Goal: Check status: Check status

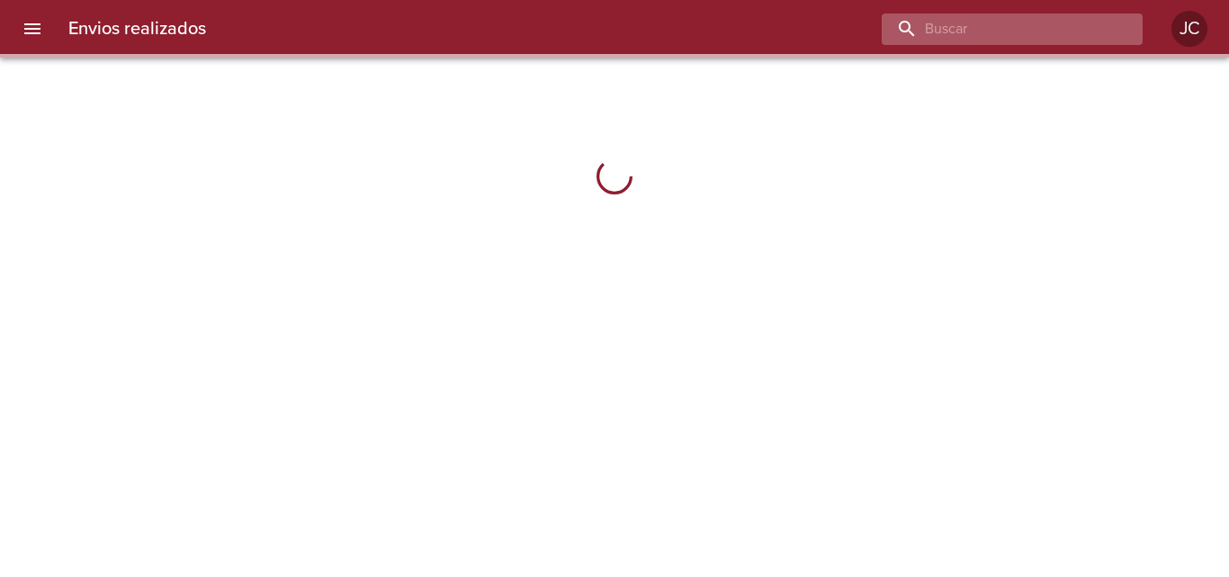
click at [1045, 29] on input "buscar" at bounding box center [997, 28] width 230 height 31
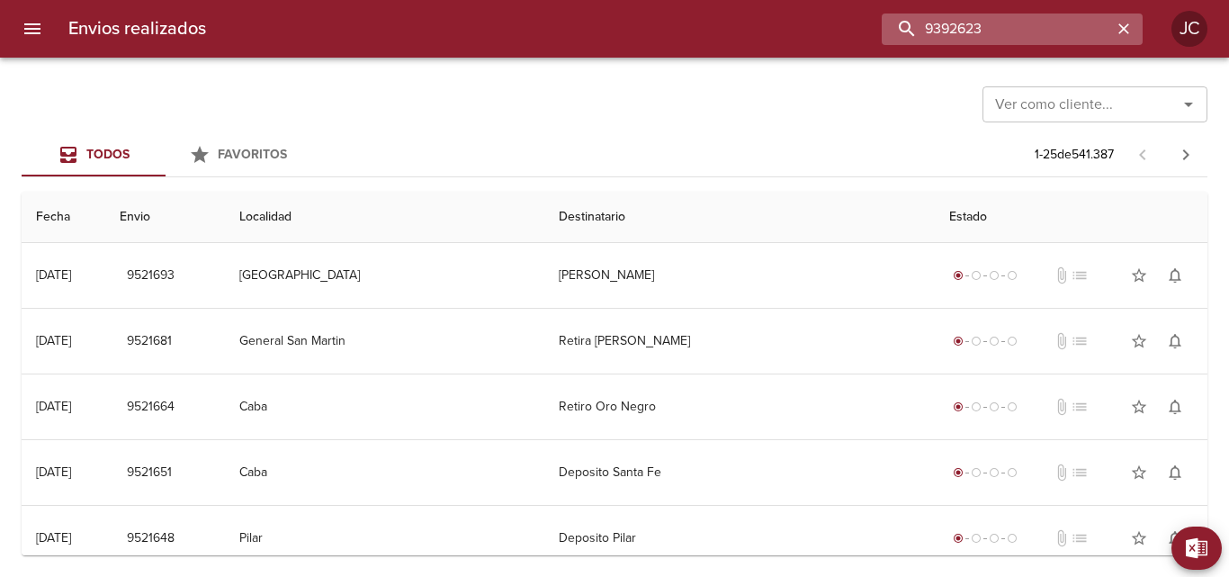
type input "9392623"
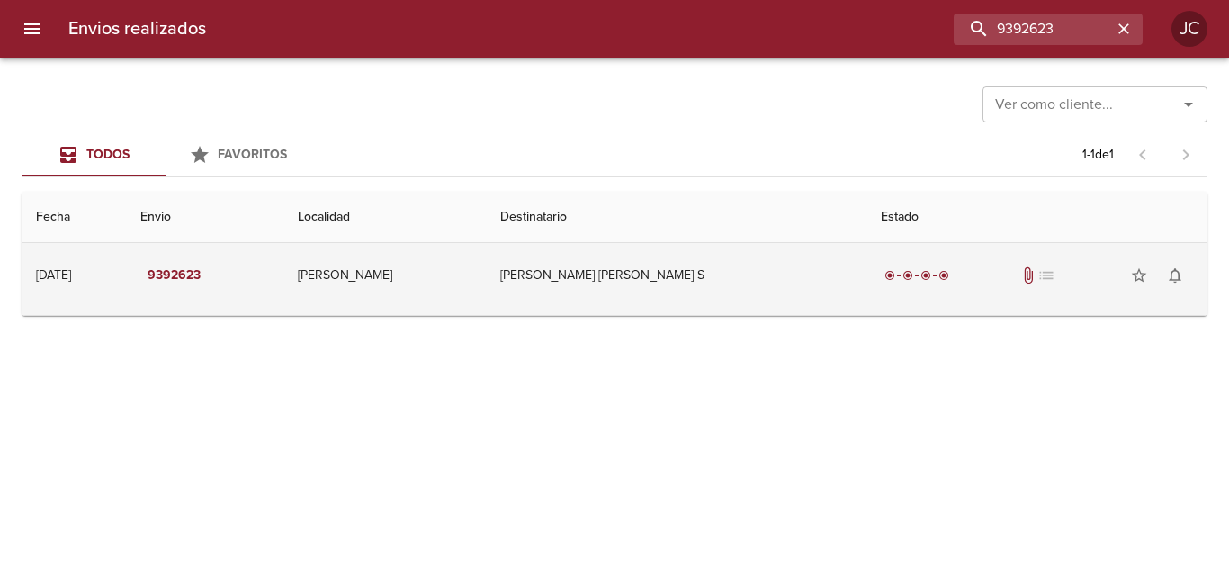
click at [805, 292] on td "[PERSON_NAME] [PERSON_NAME] S" at bounding box center [676, 275] width 381 height 65
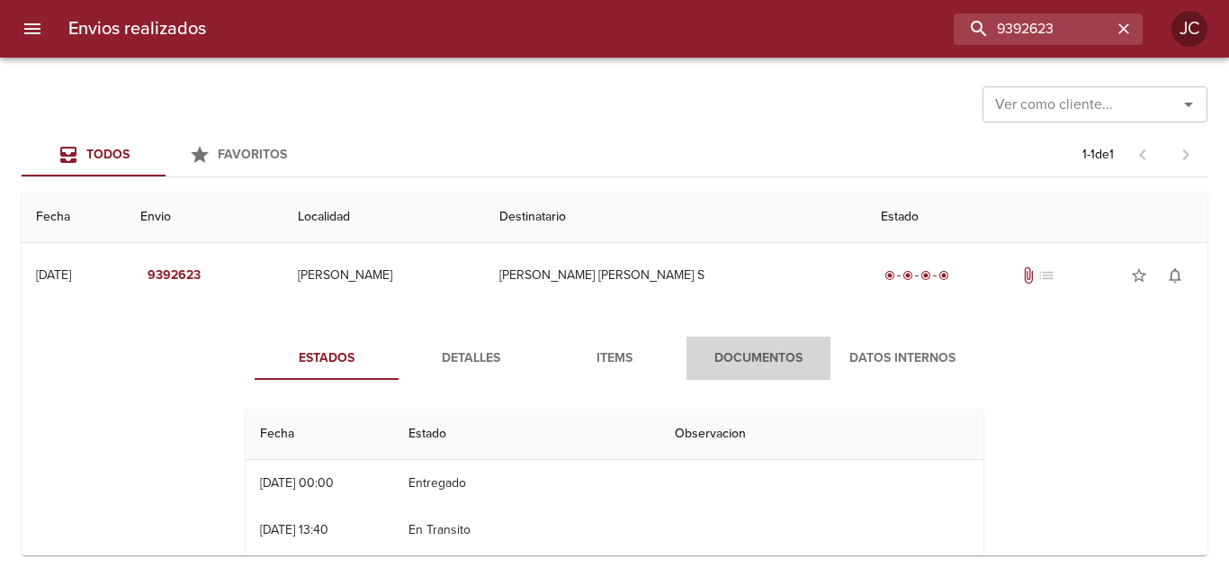
click at [761, 364] on span "Documentos" at bounding box center [758, 358] width 122 height 22
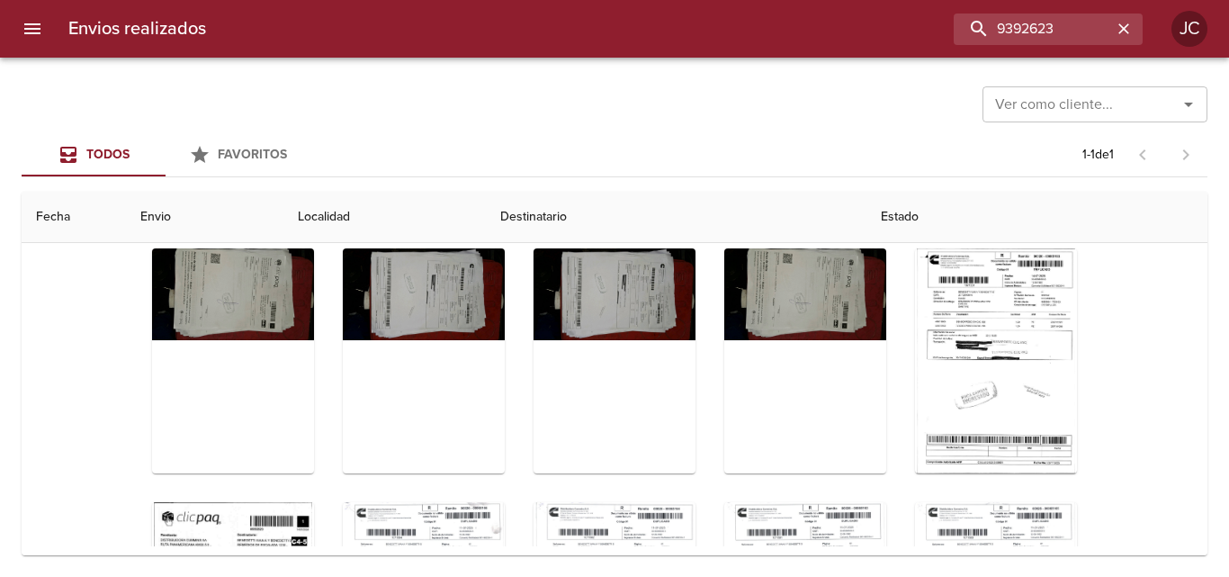
scroll to position [219, 0]
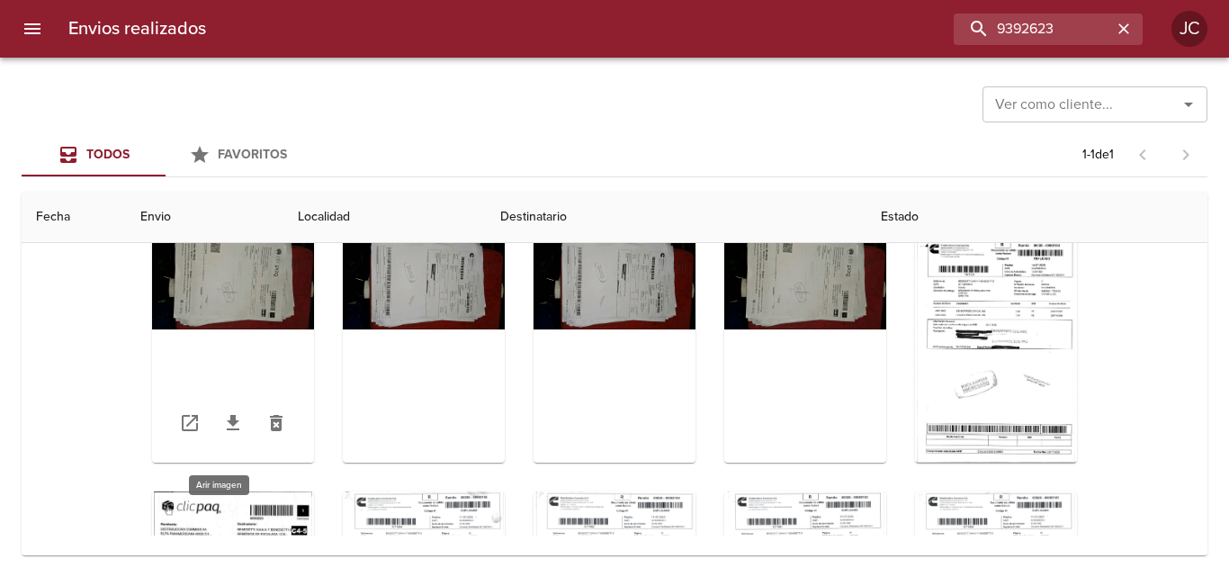
click at [249, 262] on div "Tabla de envíos del cliente" at bounding box center [233, 350] width 162 height 225
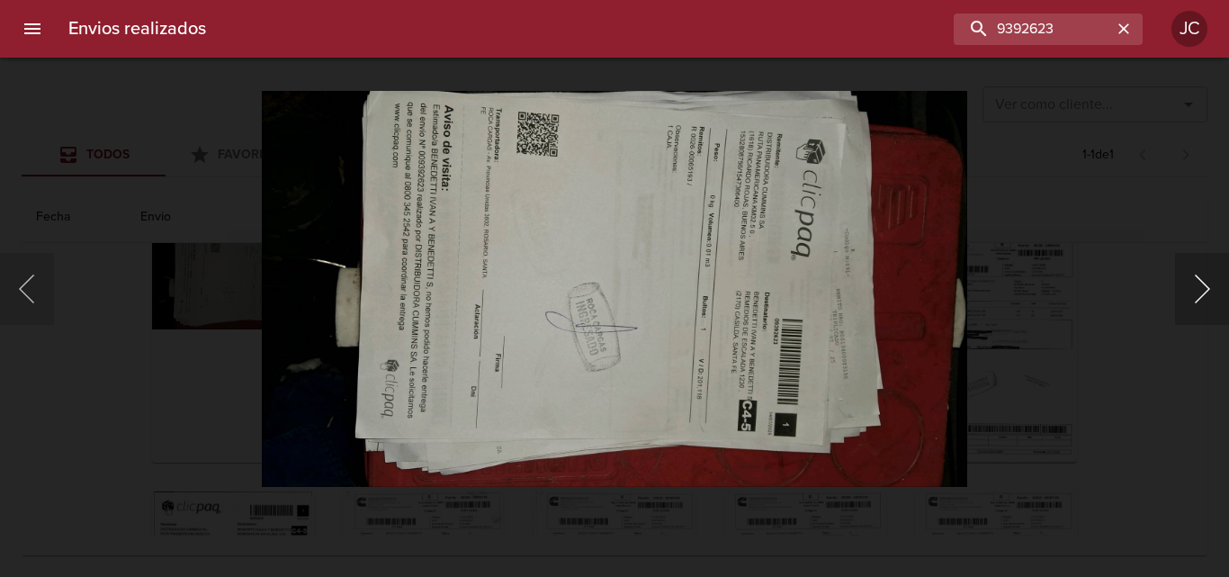
click at [1189, 291] on button "Siguiente" at bounding box center [1202, 289] width 54 height 72
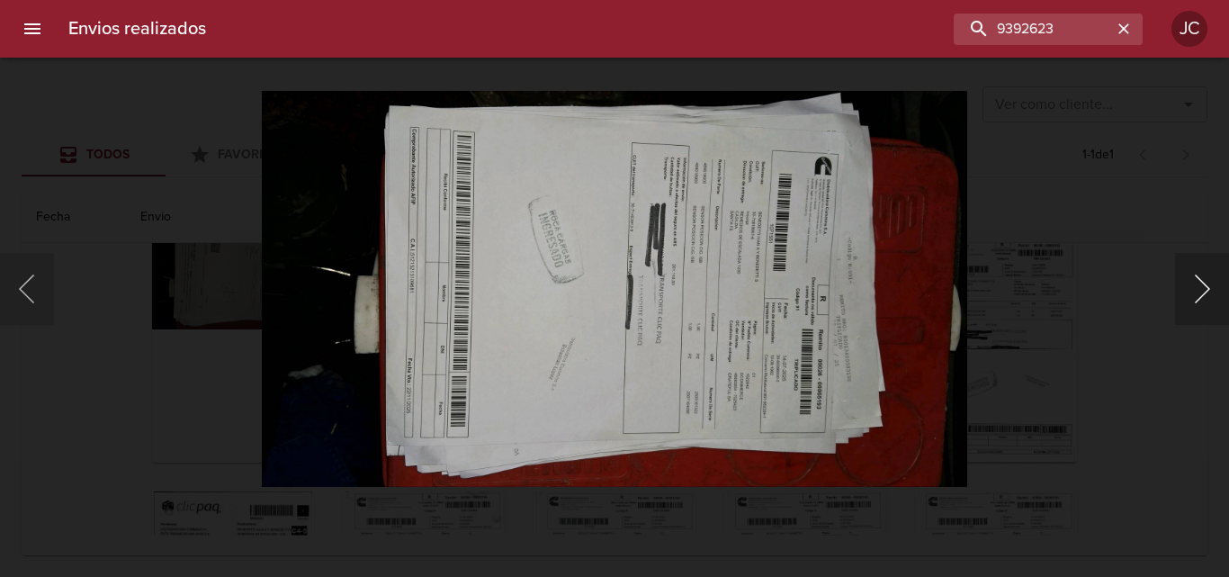
click at [1183, 286] on button "Siguiente" at bounding box center [1202, 289] width 54 height 72
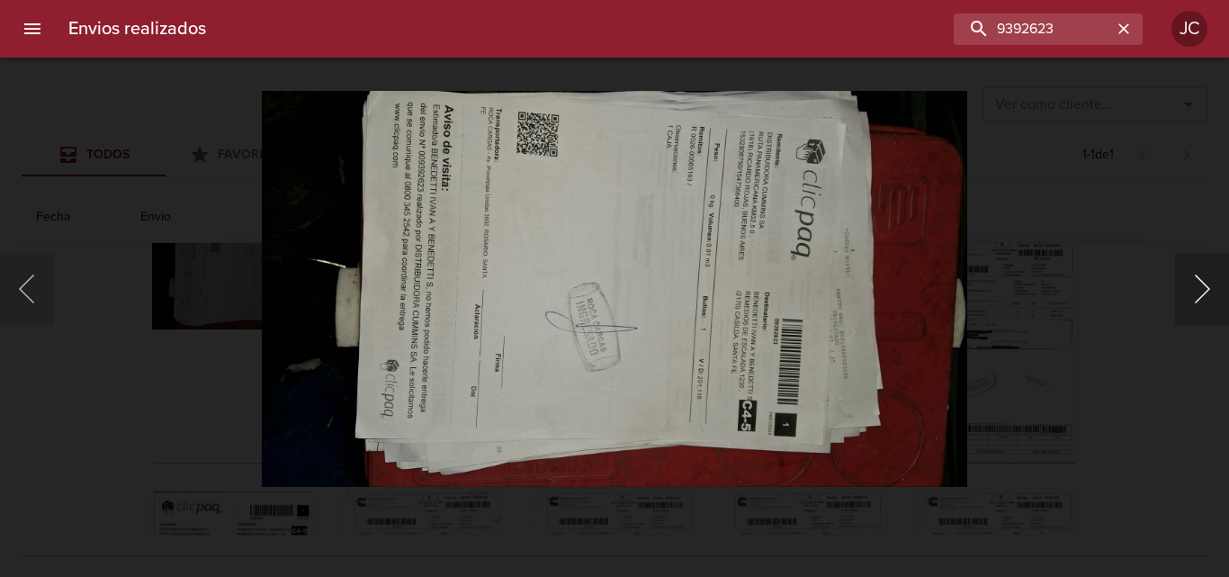
click at [1183, 286] on button "Siguiente" at bounding box center [1202, 289] width 54 height 72
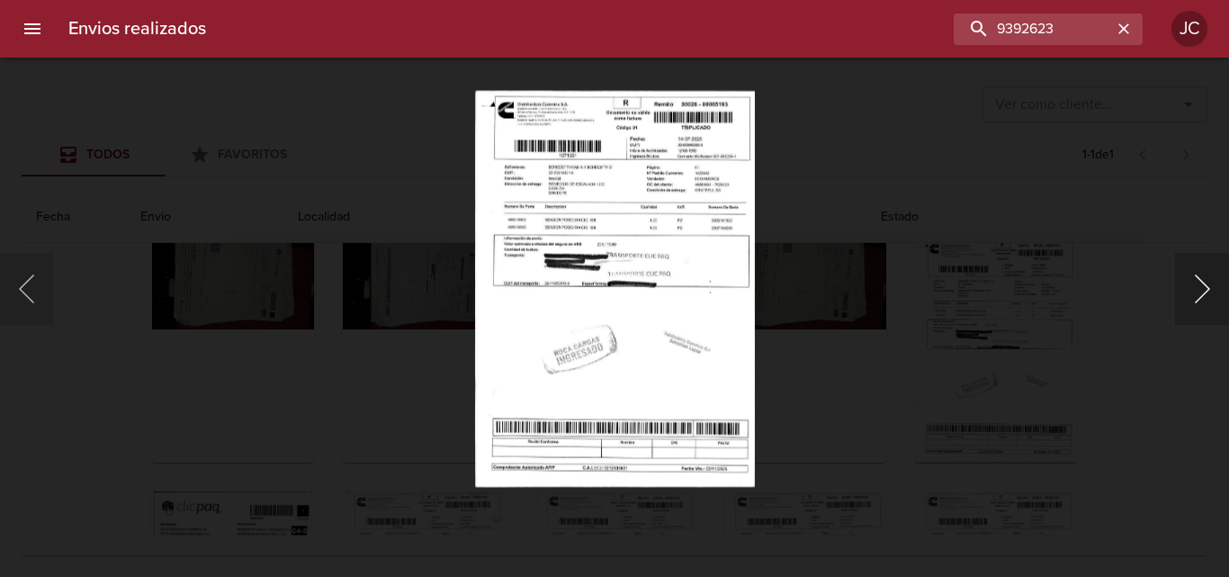
click at [1183, 286] on button "Siguiente" at bounding box center [1202, 289] width 54 height 72
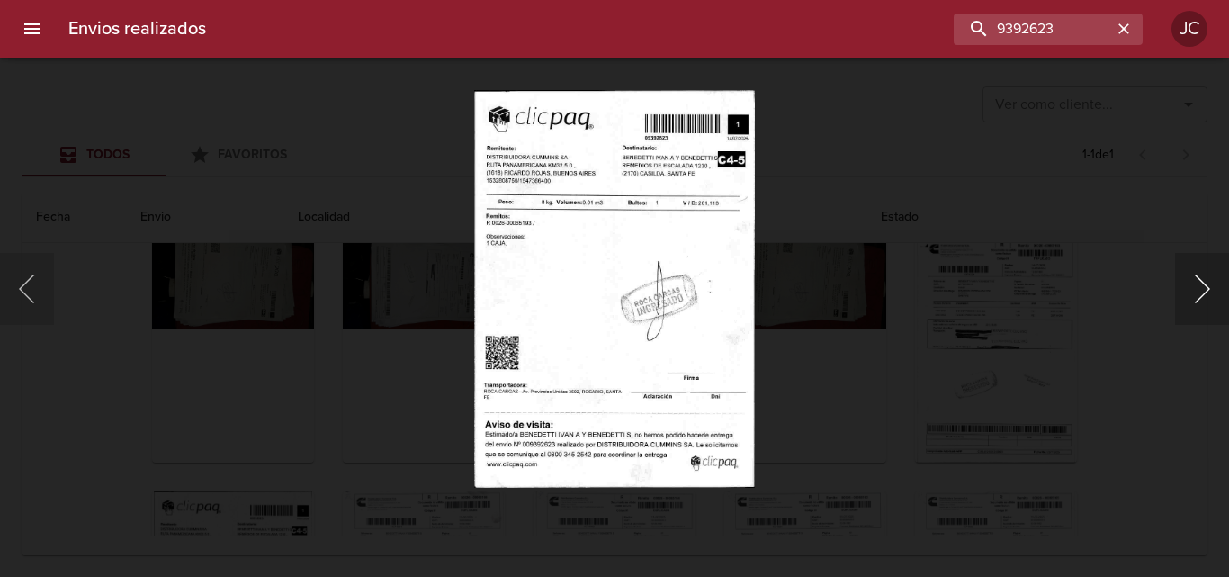
click at [1183, 286] on button "Siguiente" at bounding box center [1202, 289] width 54 height 72
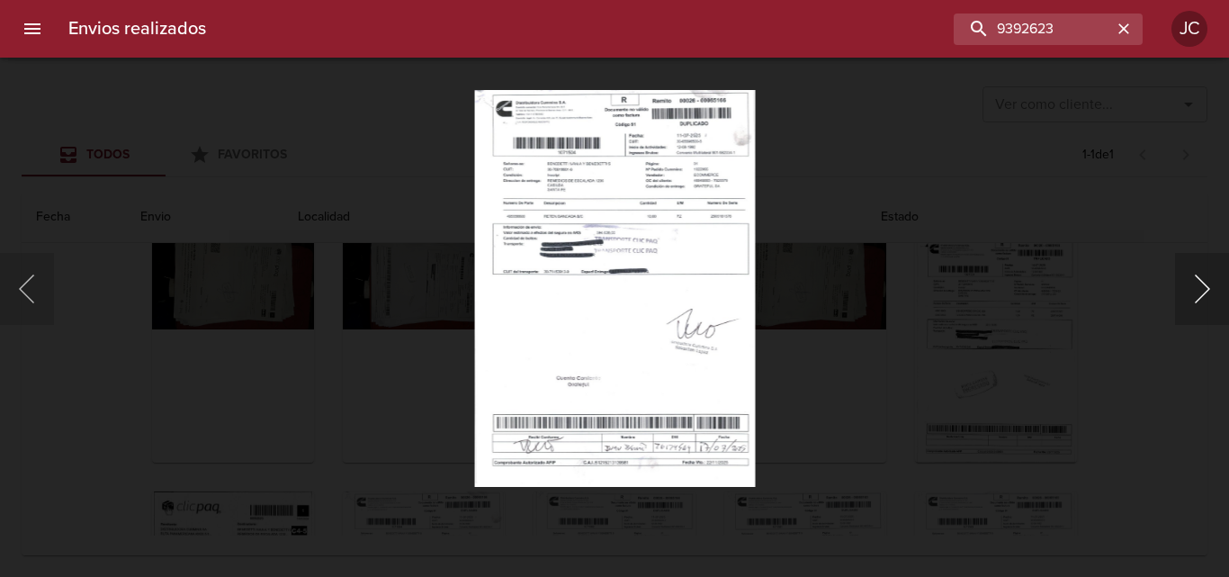
click at [1183, 286] on button "Siguiente" at bounding box center [1202, 289] width 54 height 72
click at [32, 318] on button "Anterior" at bounding box center [27, 289] width 54 height 72
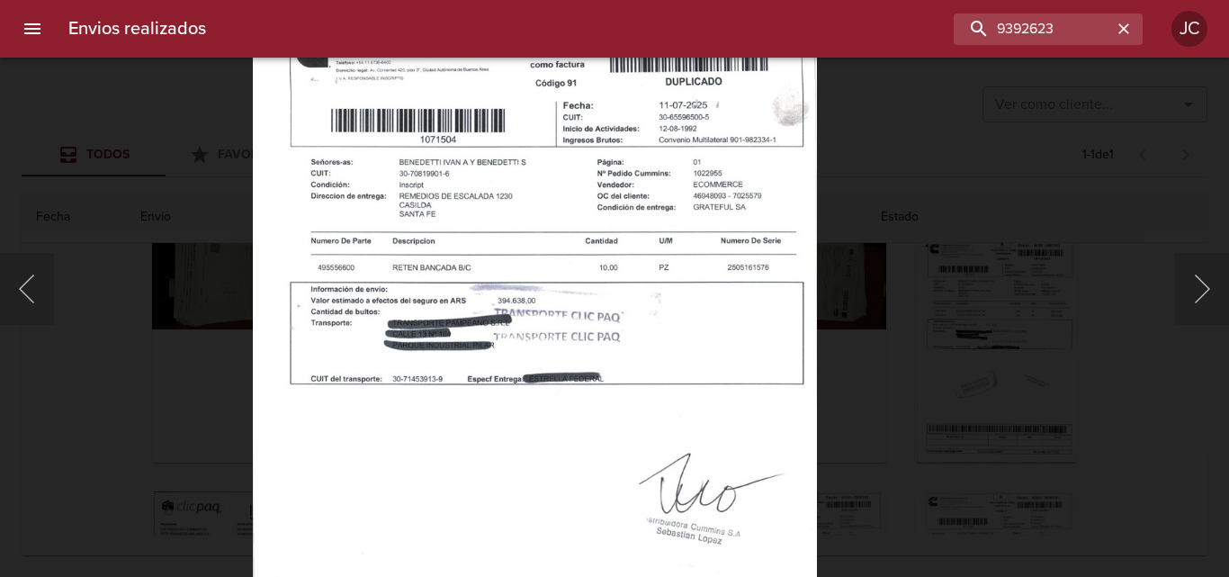
click at [766, 427] on img "Lightbox" at bounding box center [535, 412] width 564 height 797
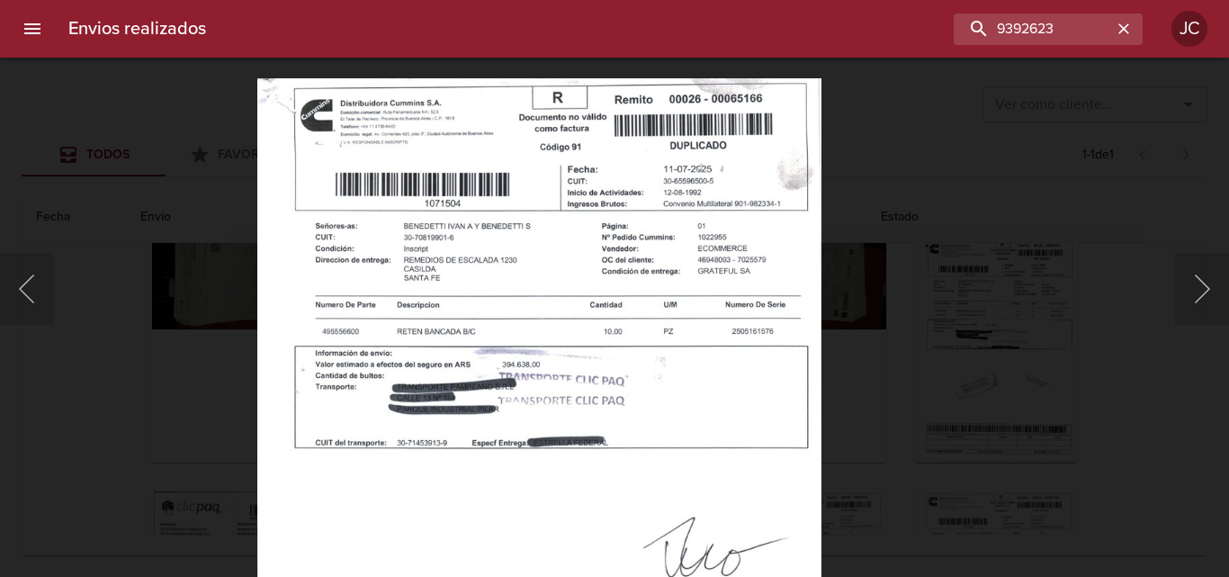
click at [769, 491] on img "Lightbox" at bounding box center [539, 476] width 564 height 797
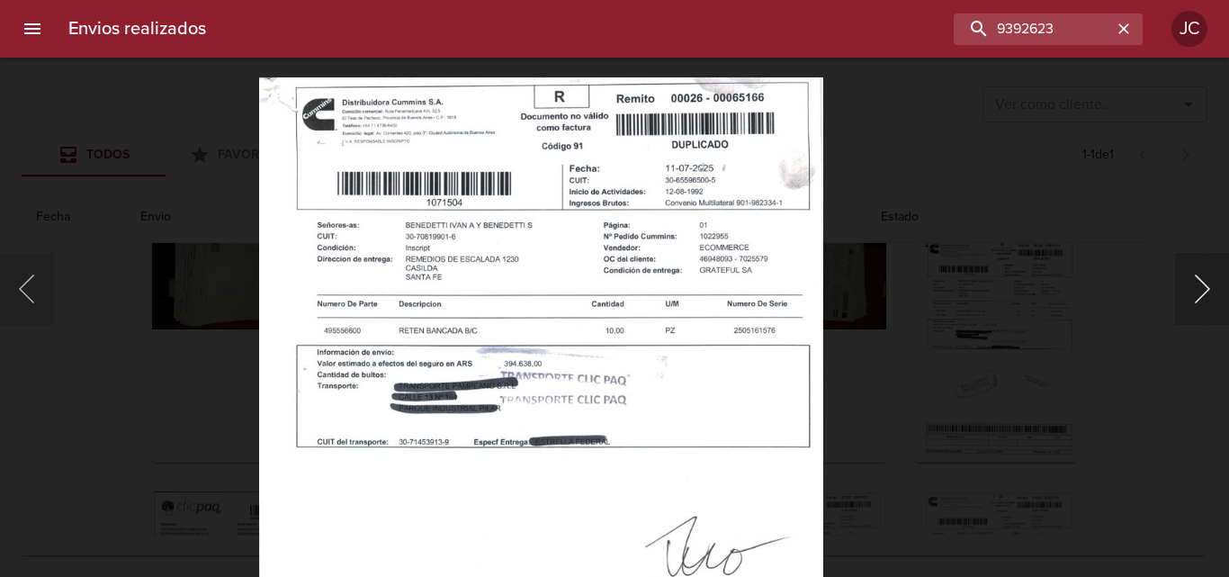
drag, startPoint x: 1225, startPoint y: 284, endPoint x: 1215, endPoint y: 285, distance: 9.9
click at [1218, 285] on button "Siguiente" at bounding box center [1202, 289] width 54 height 72
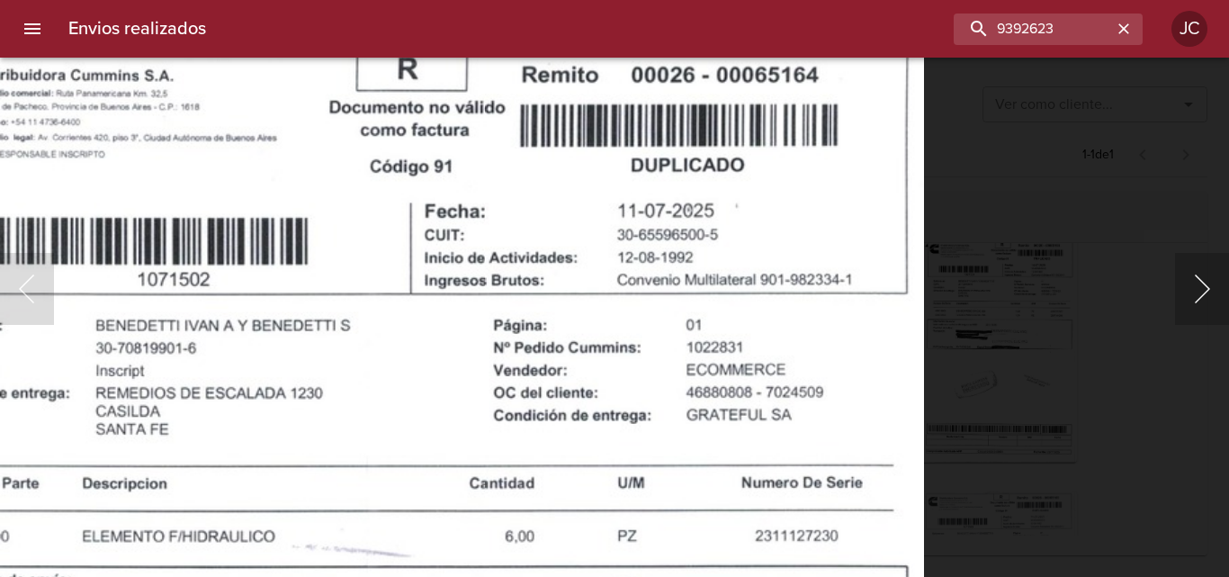
click at [1194, 273] on button "Siguiente" at bounding box center [1202, 289] width 54 height 72
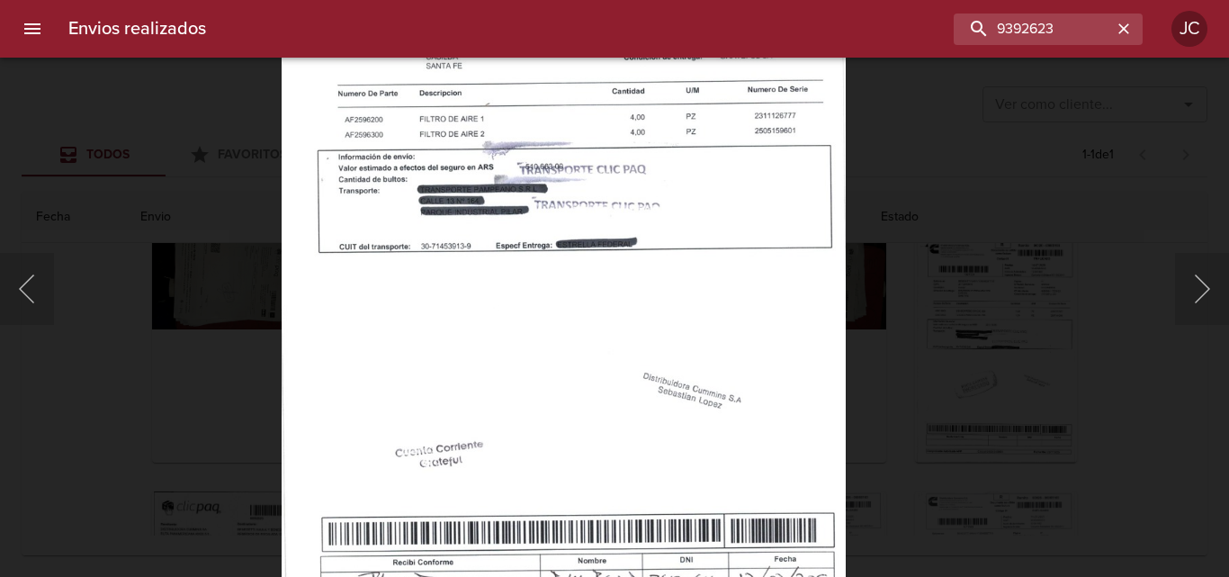
click at [786, 168] on img "Lightbox" at bounding box center [564, 263] width 564 height 797
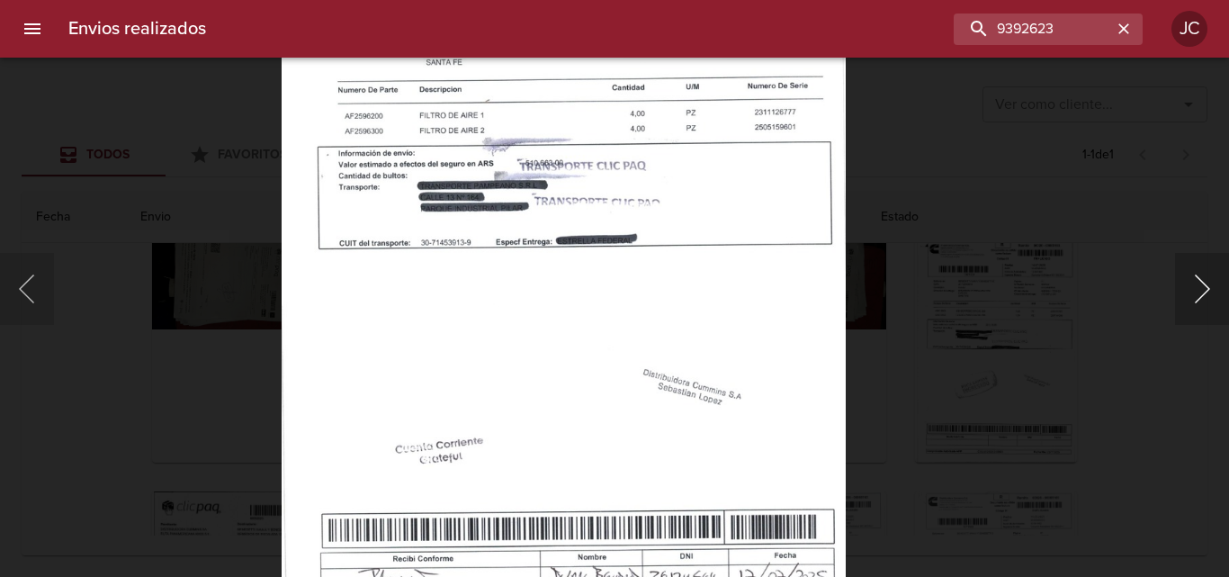
click at [1185, 278] on button "Siguiente" at bounding box center [1202, 289] width 54 height 72
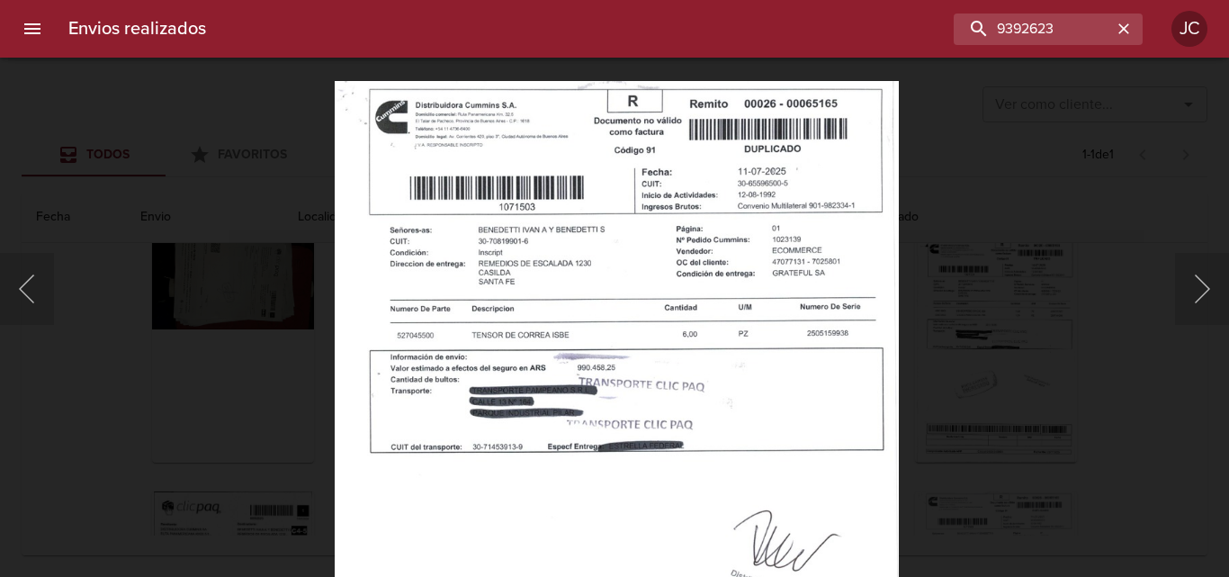
click at [724, 416] on img "Lightbox" at bounding box center [617, 479] width 564 height 797
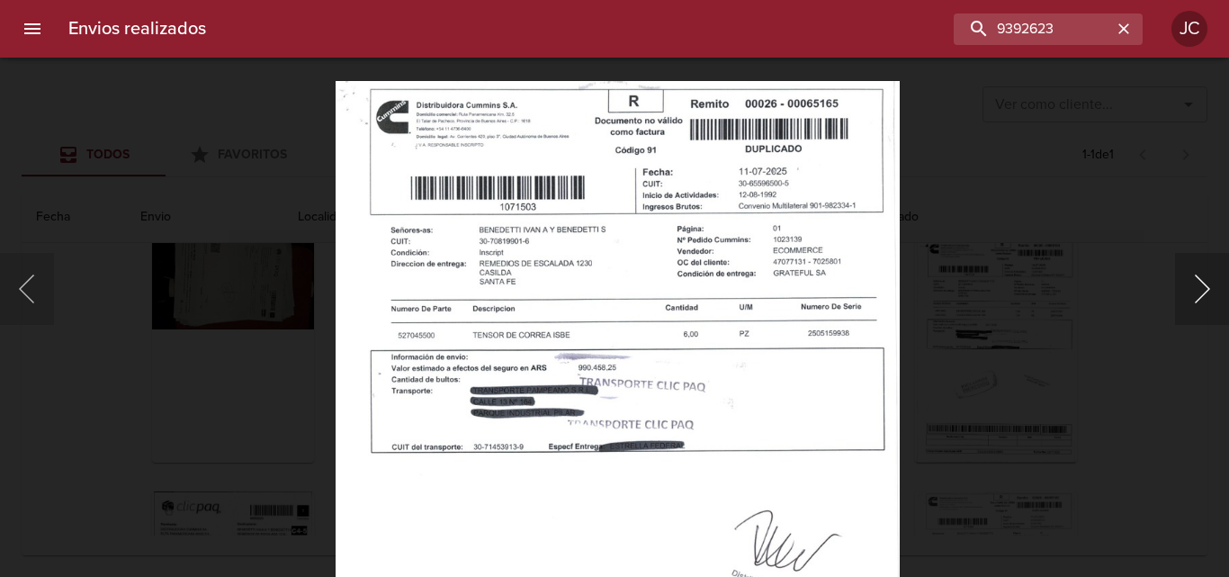
click at [1228, 305] on button "Siguiente" at bounding box center [1202, 289] width 54 height 72
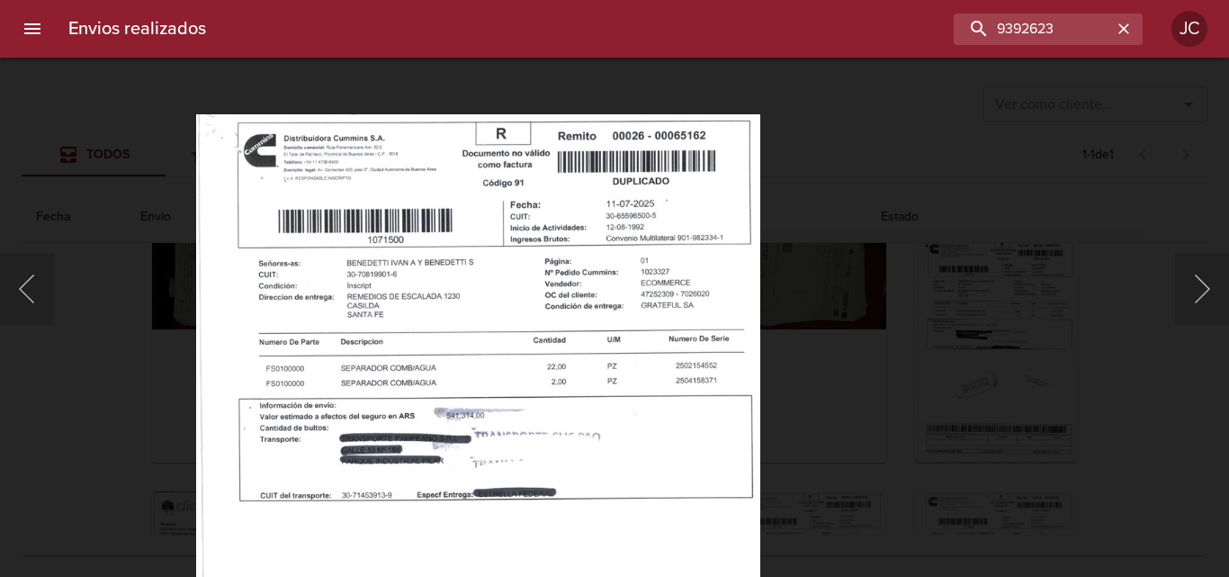
click at [722, 399] on img "Lightbox" at bounding box center [477, 512] width 564 height 797
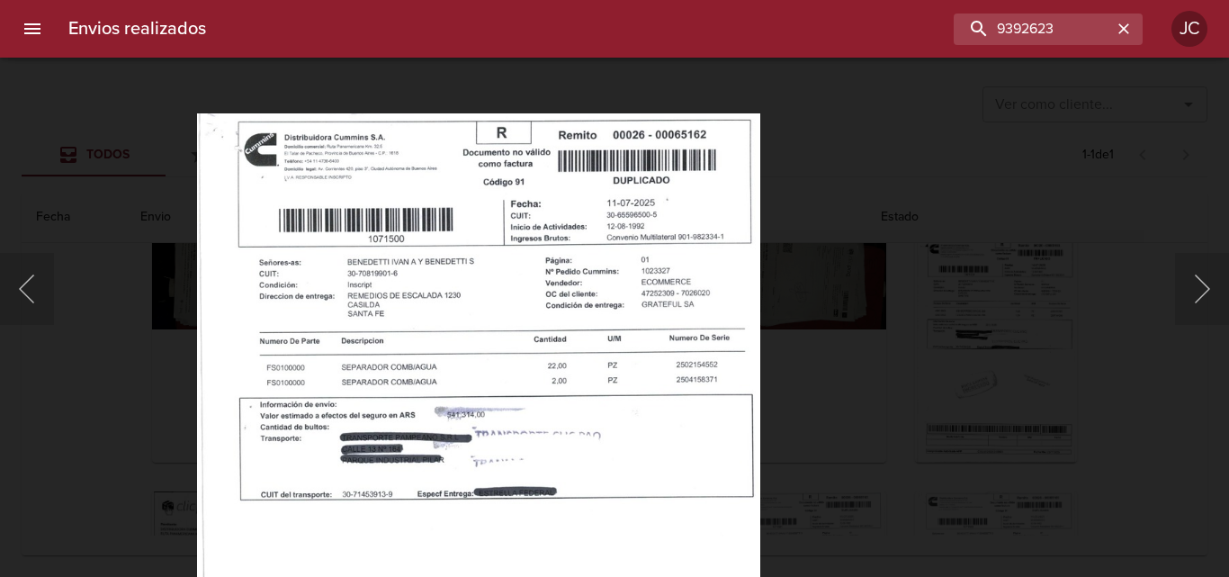
click at [1206, 248] on div "Lightbox" at bounding box center [614, 288] width 1229 height 577
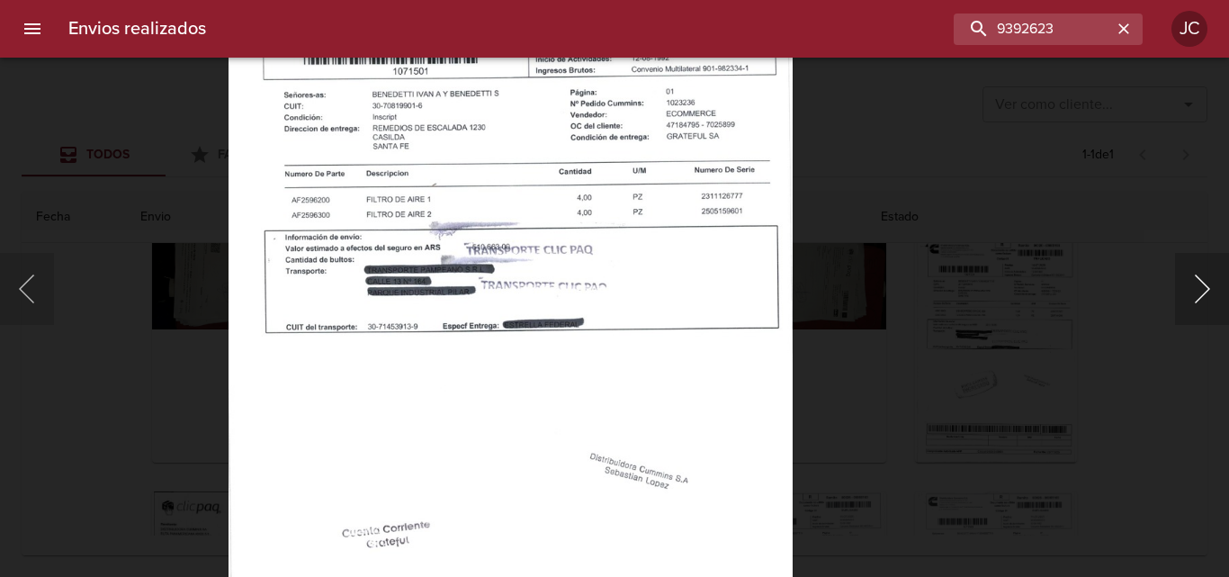
click at [1188, 282] on button "Siguiente" at bounding box center [1202, 289] width 54 height 72
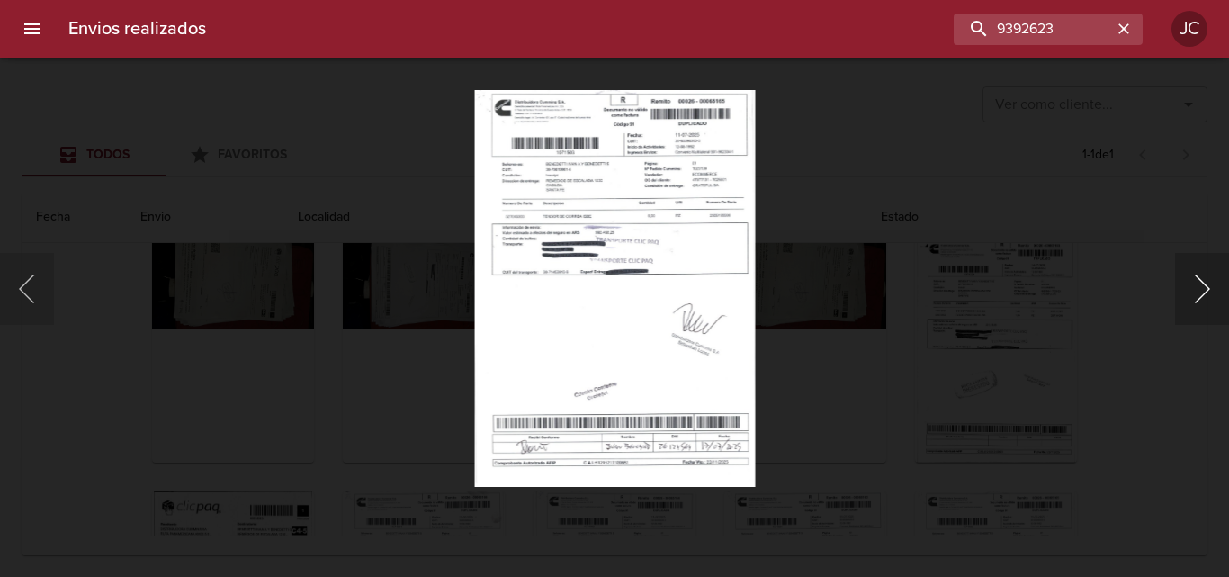
click at [1192, 282] on button "Siguiente" at bounding box center [1202, 289] width 54 height 72
